Goal: Find contact information: Find contact information

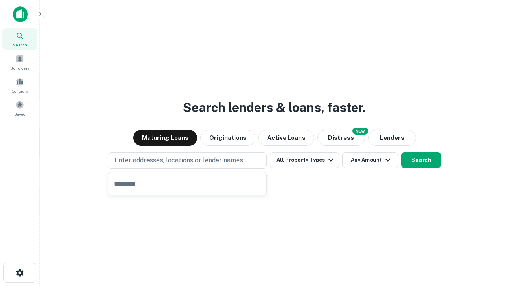
type input "**********"
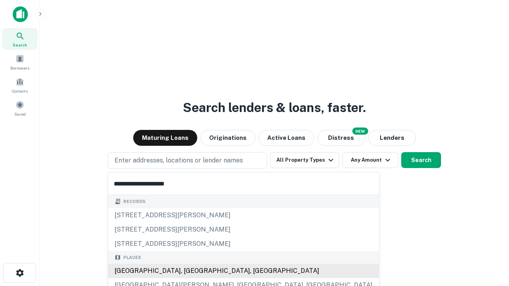
click at [190, 271] on div "Santa Monica, CA, USA" at bounding box center [243, 271] width 271 height 14
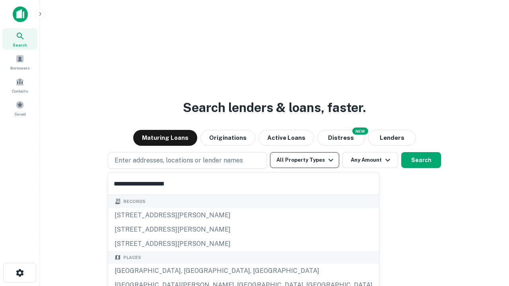
click at [304, 160] on button "All Property Types" at bounding box center [304, 160] width 69 height 16
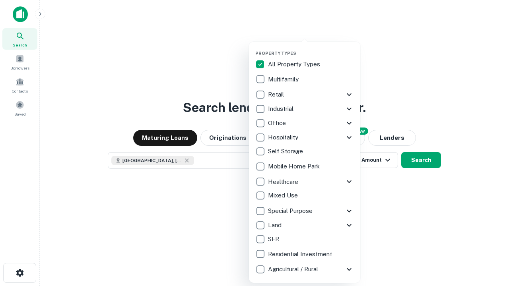
click at [311, 48] on button "button" at bounding box center [310, 48] width 111 height 0
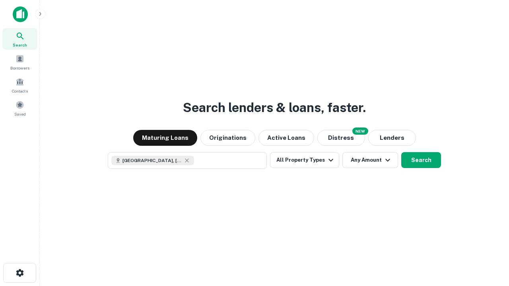
scroll to position [13, 0]
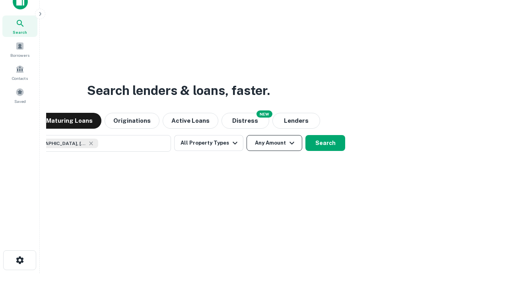
click at [246, 135] on button "Any Amount" at bounding box center [274, 143] width 56 height 16
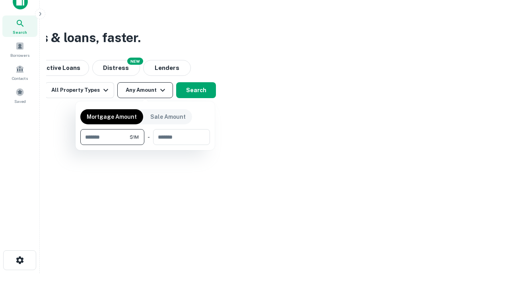
type input "*******"
click at [145, 145] on button "button" at bounding box center [145, 145] width 130 height 0
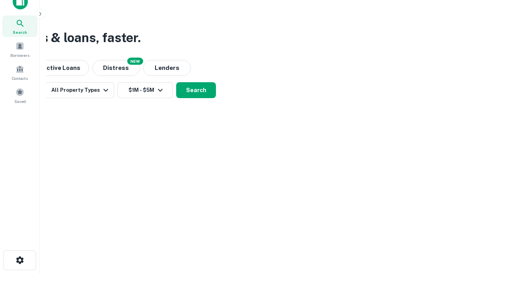
scroll to position [13, 0]
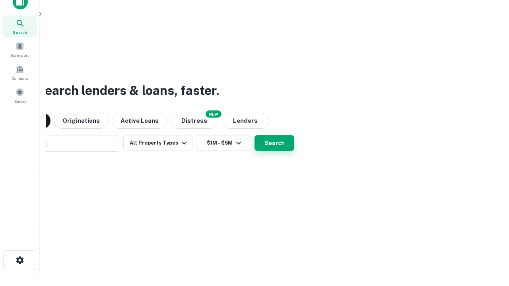
click at [254, 135] on button "Search" at bounding box center [274, 143] width 40 height 16
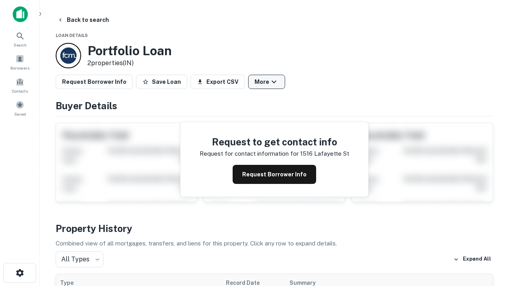
click at [266, 82] on button "More" at bounding box center [266, 82] width 37 height 14
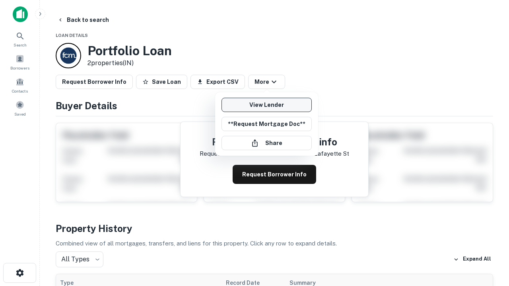
click at [266, 105] on link "View Lender" at bounding box center [266, 105] width 90 height 14
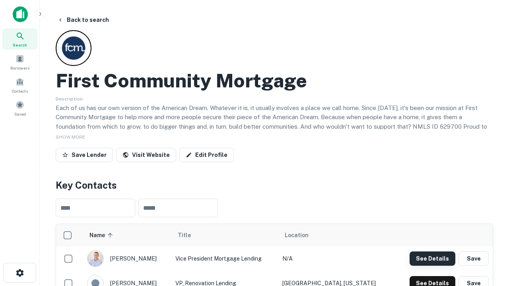
click at [432, 258] on button "See Details" at bounding box center [432, 259] width 46 height 14
click at [19, 273] on icon "button" at bounding box center [20, 273] width 10 height 10
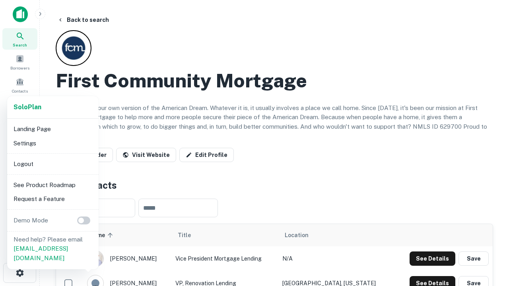
click at [52, 164] on li "Logout" at bounding box center [52, 164] width 85 height 14
